Goal: Task Accomplishment & Management: Complete application form

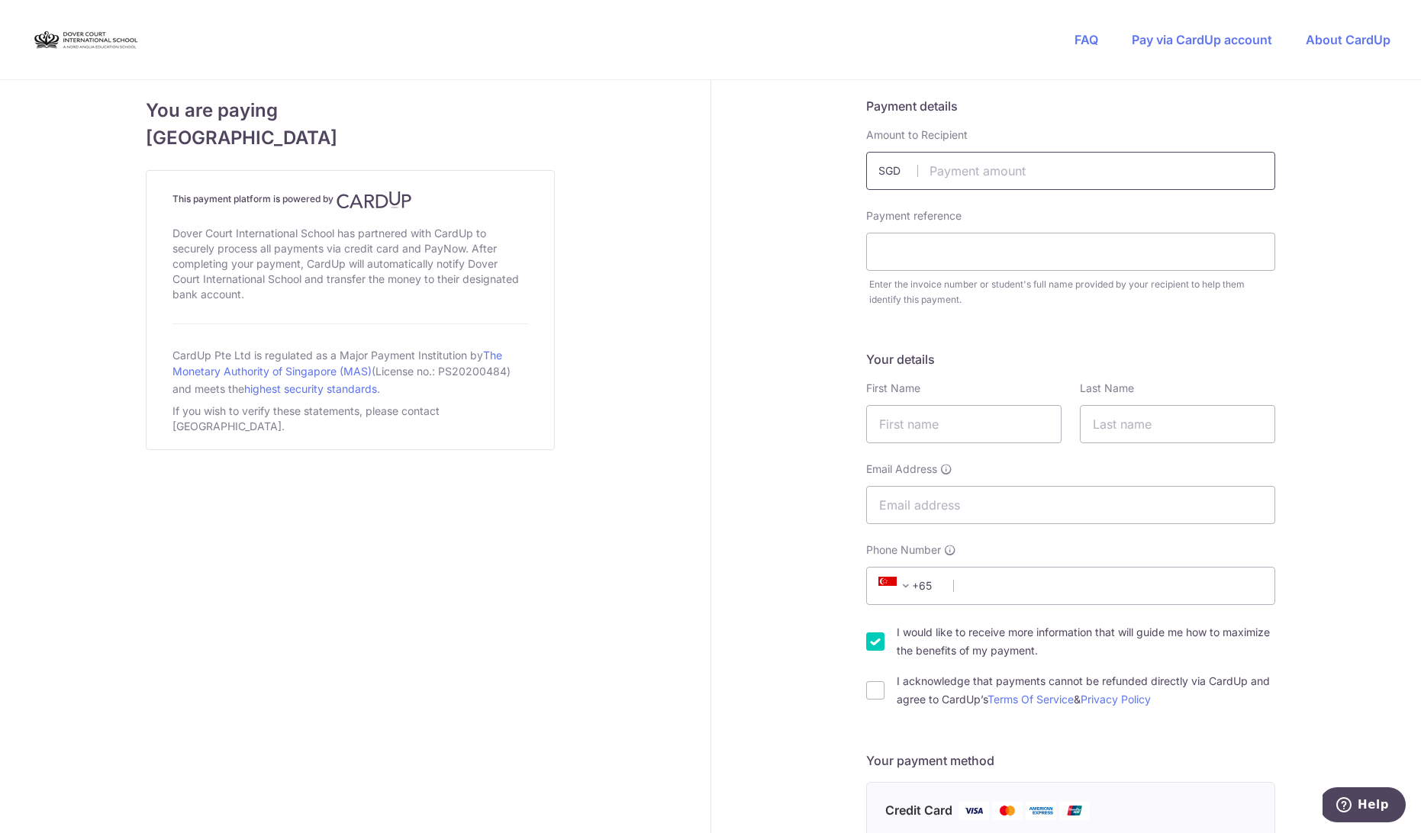
click at [946, 182] on input "text" at bounding box center [1070, 171] width 409 height 38
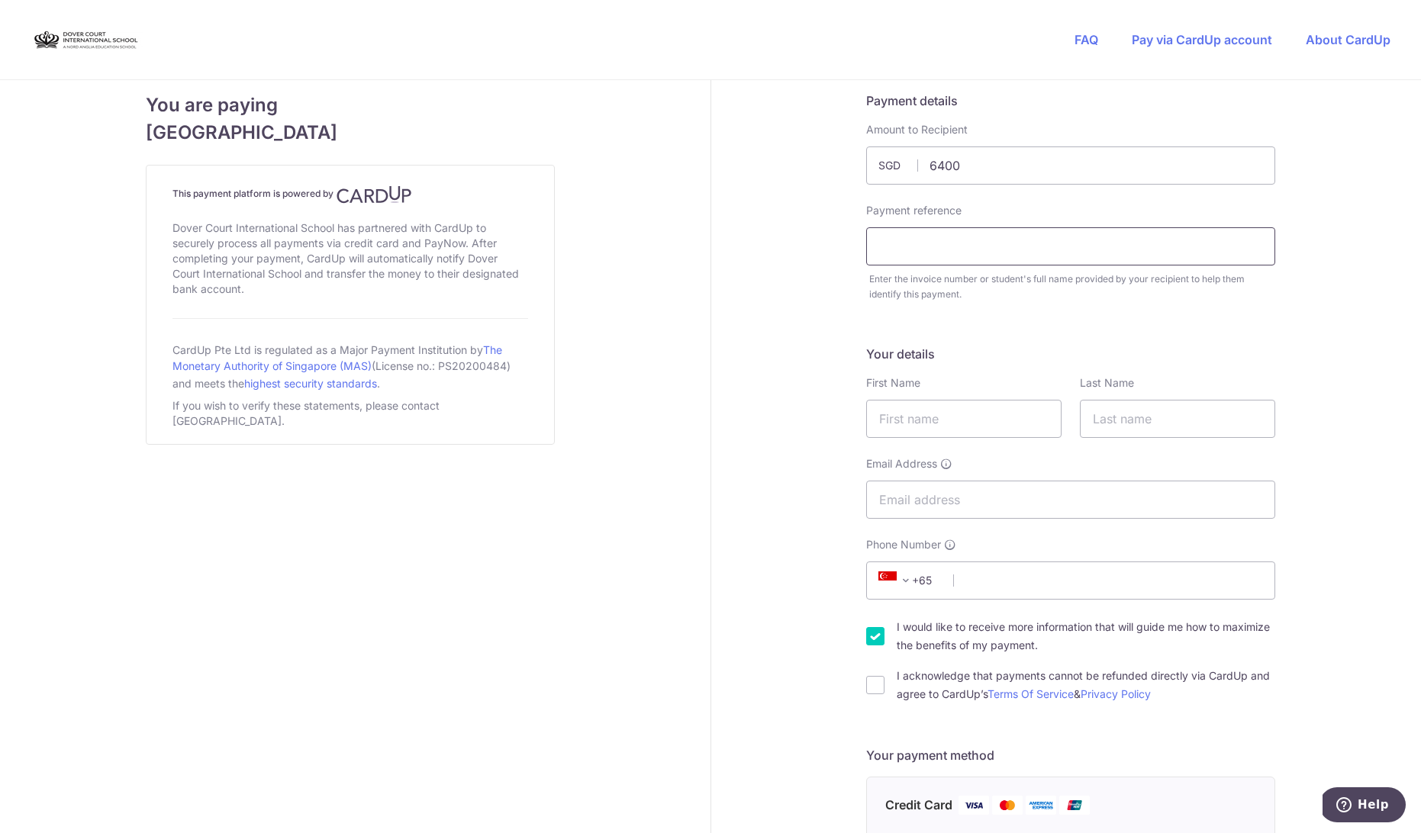
type input "6400.00"
click at [939, 241] on input "text" at bounding box center [1070, 246] width 409 height 38
type input "uhiuhuh"
click at [968, 434] on input "text" at bounding box center [963, 419] width 195 height 38
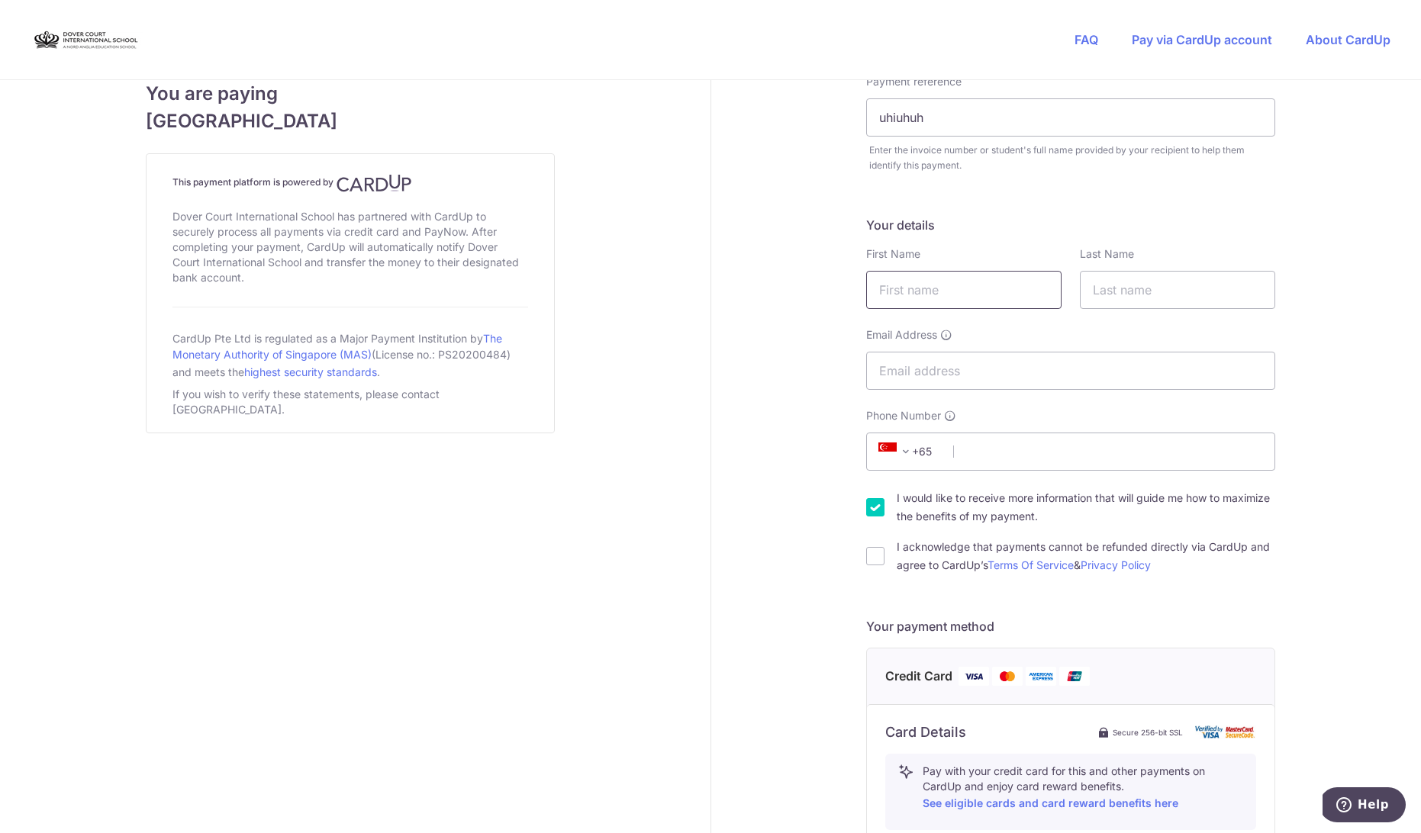
scroll to position [140, 0]
type input "Ajay"
type input "Bhatti"
type input "[EMAIL_ADDRESS][DOMAIN_NAME]"
type input "07957107791"
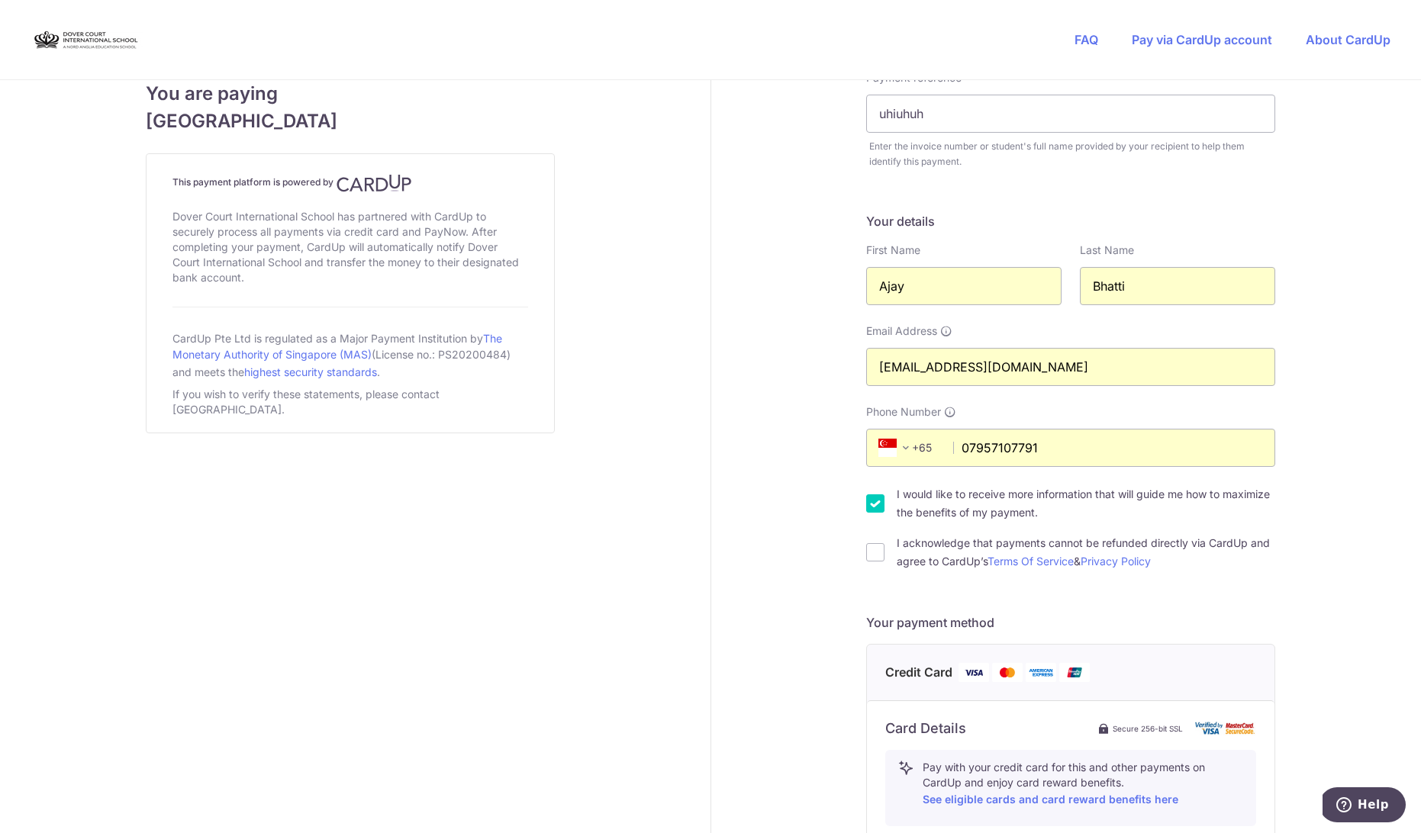
click at [929, 454] on span "+65" at bounding box center [908, 448] width 69 height 18
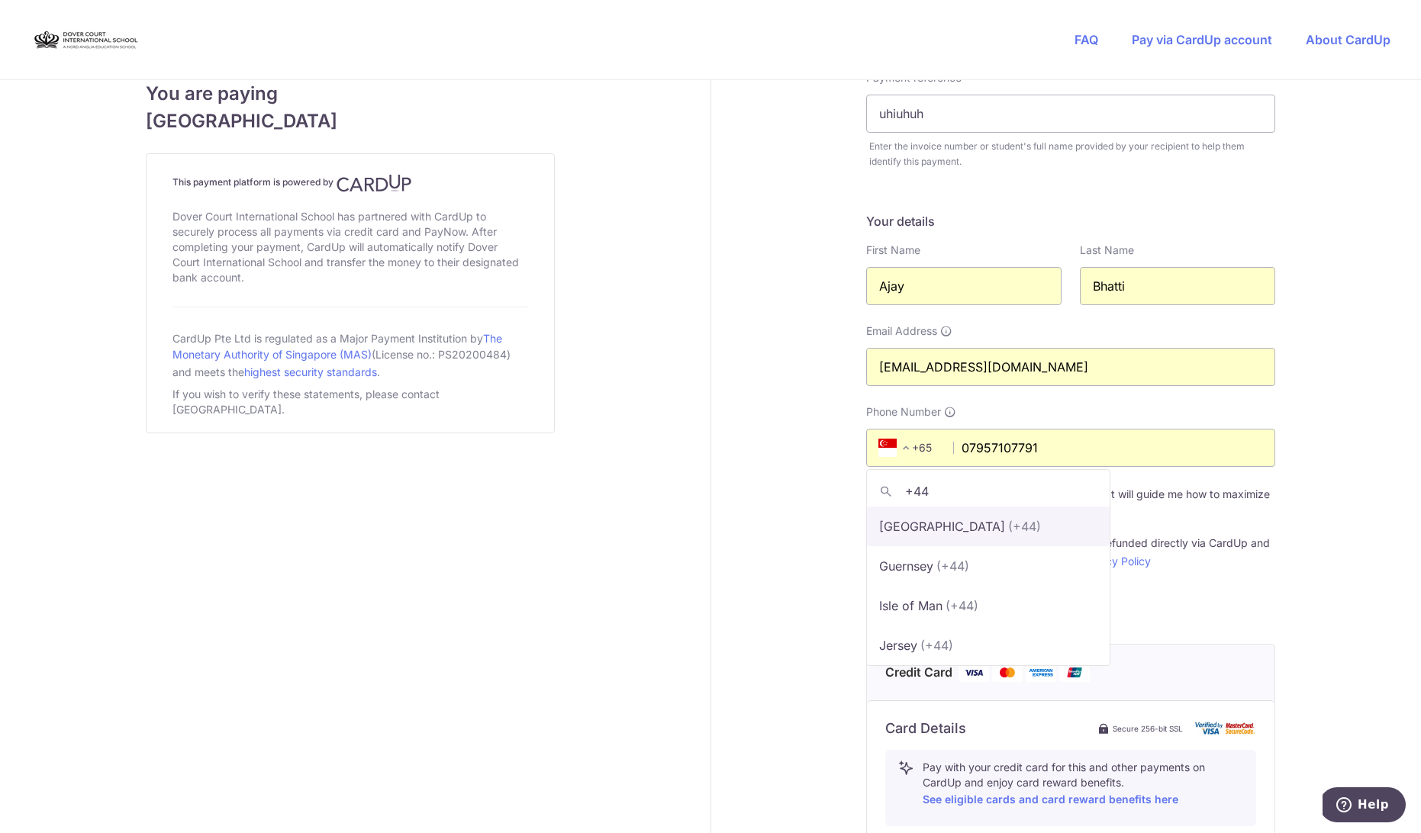
type input "+44"
select select "77"
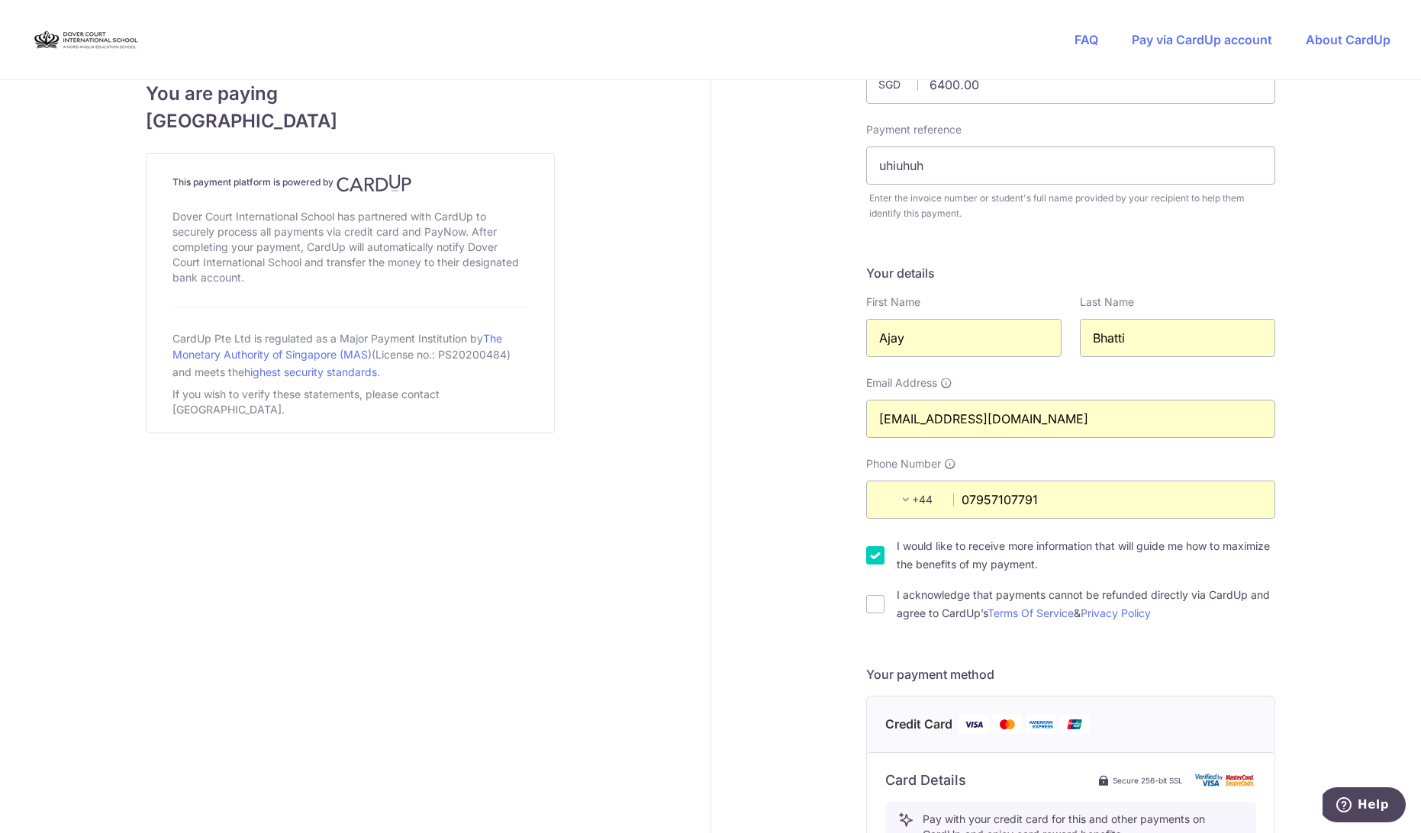
scroll to position [0, 0]
